Goal: Information Seeking & Learning: Learn about a topic

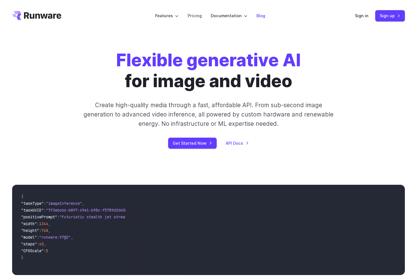
click at [264, 16] on link "Blog" at bounding box center [261, 15] width 9 height 6
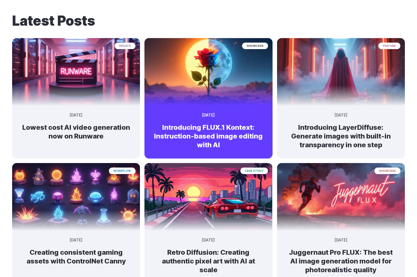
scroll to position [52, 0]
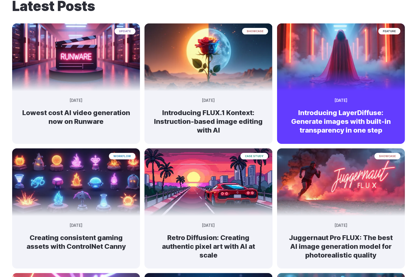
click at [317, 106] on div "feature May 23, 2025 Introducing LayerDiffuse: Generate images with built-in tr…" at bounding box center [341, 118] width 128 height 51
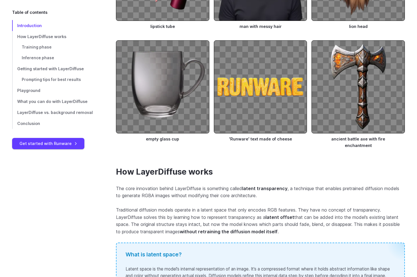
scroll to position [334, 0]
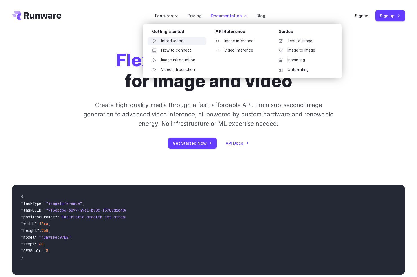
click at [163, 40] on link "Introduction" at bounding box center [177, 41] width 59 height 8
